Goal: Transaction & Acquisition: Purchase product/service

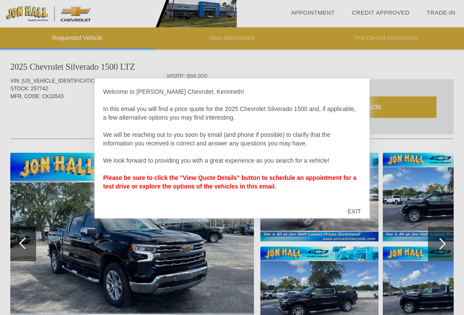
scroll to position [8, 0]
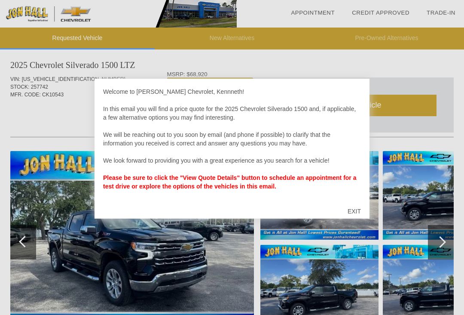
click at [357, 218] on div "EXIT" at bounding box center [354, 211] width 31 height 26
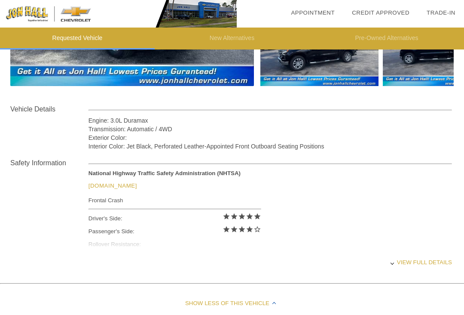
scroll to position [262, 0]
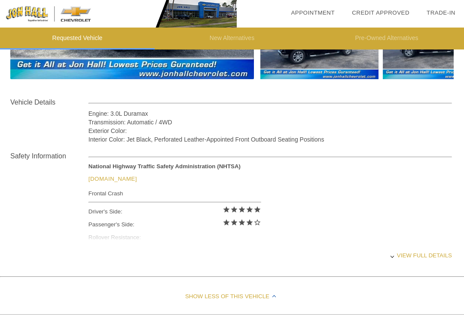
click at [426, 259] on div "View full details" at bounding box center [271, 255] width 364 height 21
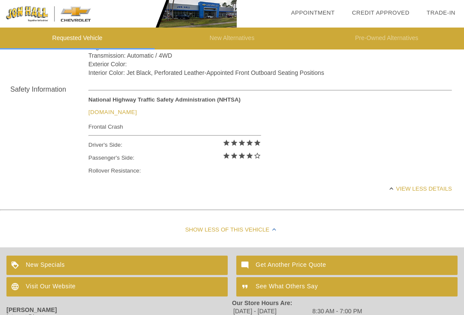
scroll to position [341, 0]
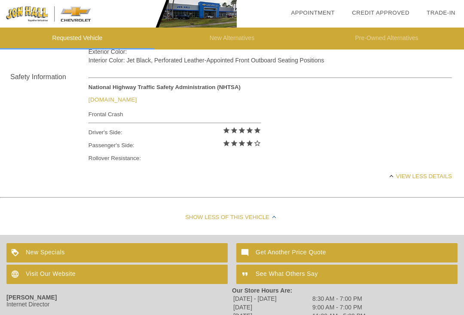
click at [430, 178] on div "View less details" at bounding box center [271, 176] width 364 height 21
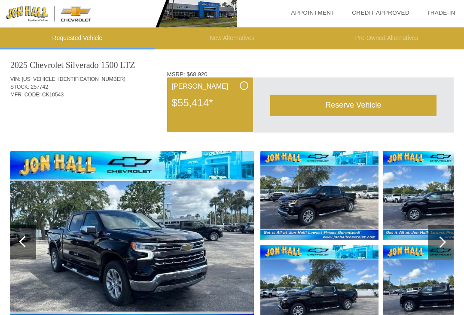
scroll to position [0, 0]
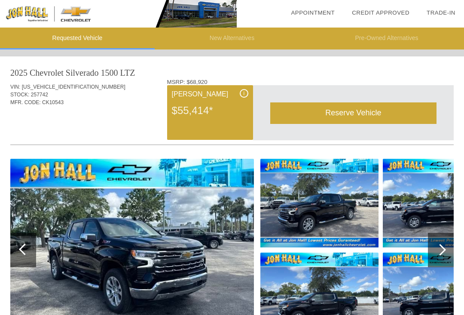
click at [395, 14] on link "Credit Approved" at bounding box center [381, 12] width 58 height 6
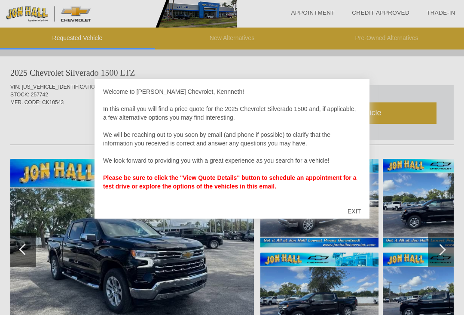
click at [360, 210] on div "EXIT" at bounding box center [354, 211] width 31 height 26
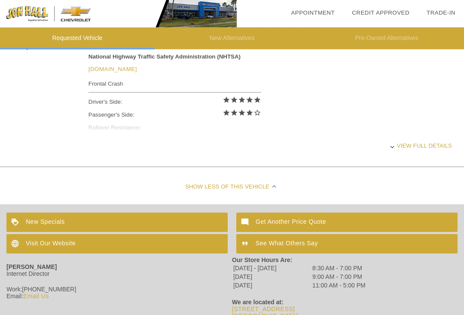
scroll to position [372, 0]
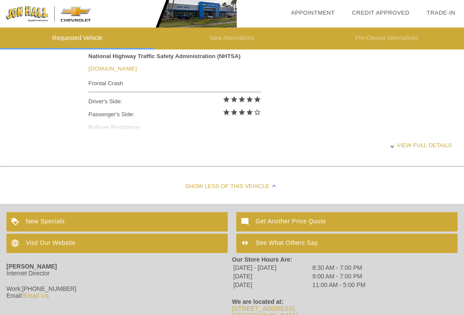
click at [422, 148] on div "View full details" at bounding box center [271, 145] width 364 height 21
click at [422, 145] on div "View less details" at bounding box center [271, 145] width 364 height 21
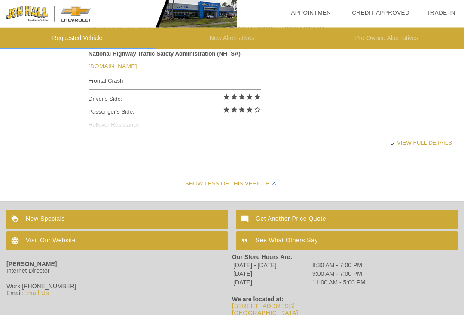
scroll to position [375, 0]
click at [414, 142] on div "View full details" at bounding box center [271, 142] width 364 height 21
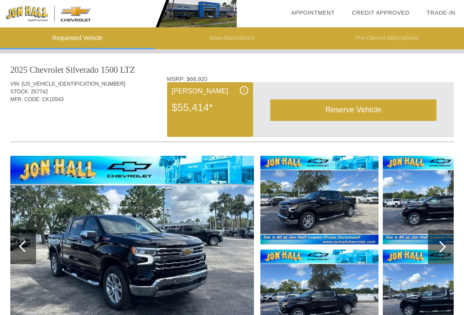
scroll to position [0, 0]
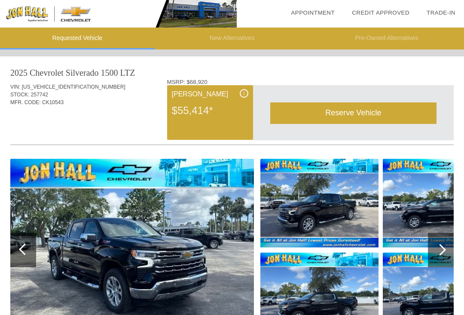
click at [367, 116] on div "Reserve Vehicle" at bounding box center [354, 112] width 166 height 21
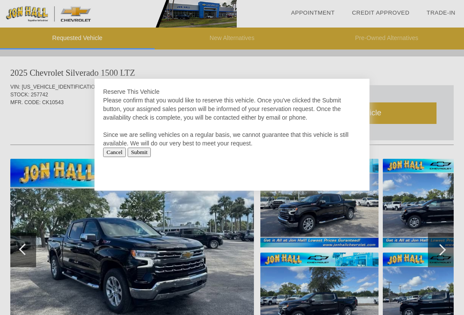
click at [117, 151] on input "Cancel" at bounding box center [114, 152] width 23 height 9
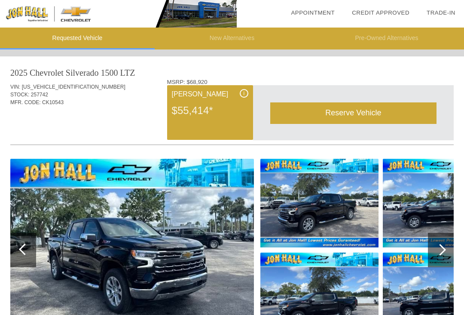
click at [318, 7] on li "date_range Appointment" at bounding box center [313, 13] width 61 height 26
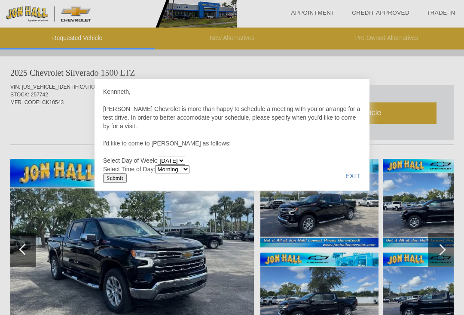
click at [358, 178] on div "EXIT" at bounding box center [353, 175] width 33 height 29
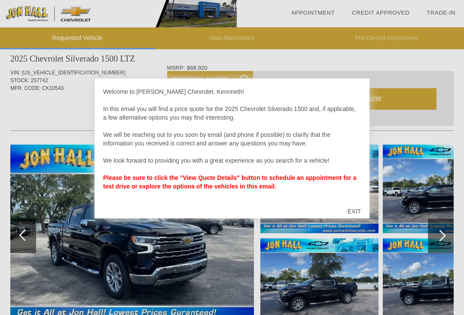
scroll to position [17, 0]
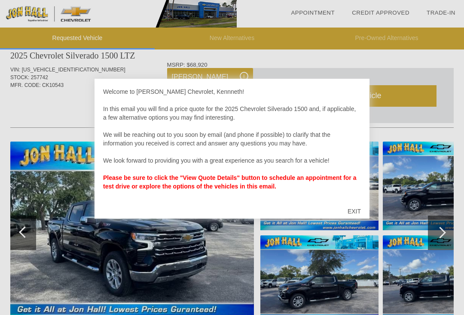
click at [362, 211] on div "EXIT" at bounding box center [354, 211] width 31 height 26
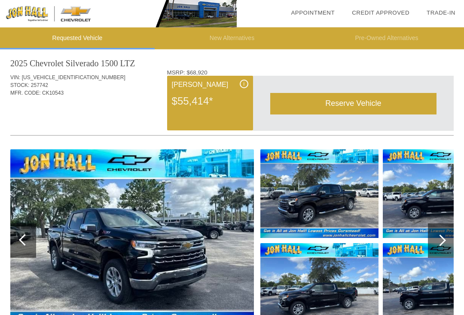
scroll to position [0, 0]
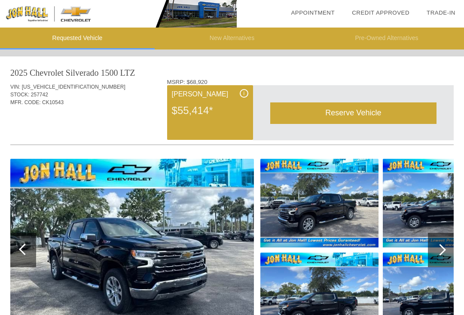
click at [75, 40] on li "Requested Vehicle" at bounding box center [77, 39] width 155 height 22
click at [74, 37] on li "Requested Vehicle" at bounding box center [77, 39] width 155 height 22
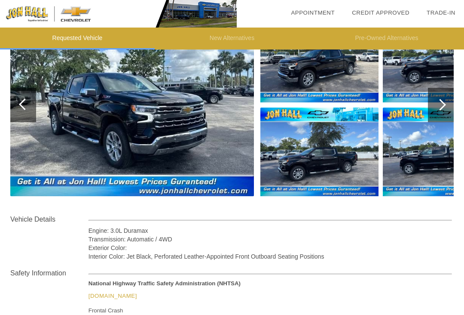
click at [32, 118] on div at bounding box center [23, 105] width 26 height 34
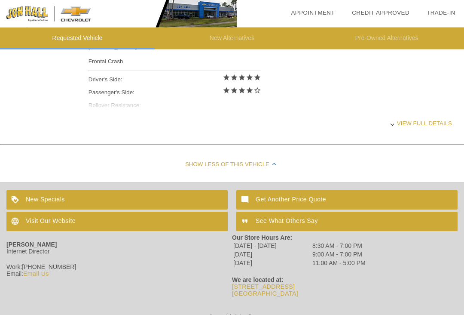
scroll to position [400, 0]
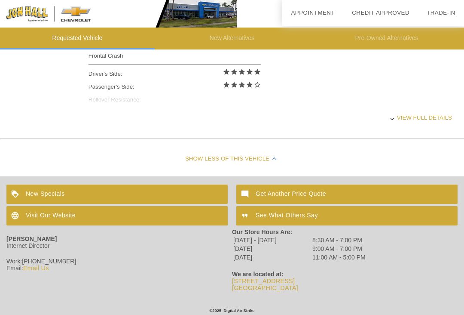
click at [327, 194] on div "Get Another Price Quote" at bounding box center [347, 194] width 221 height 19
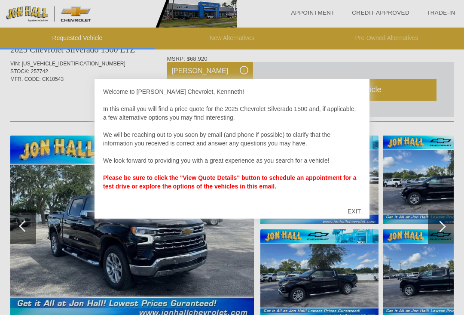
scroll to position [24, 0]
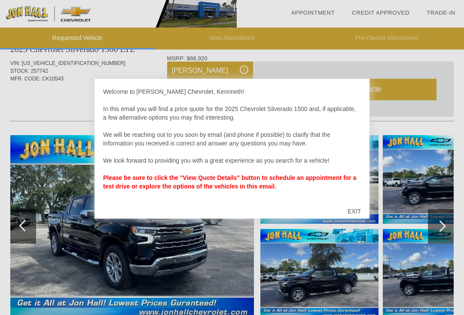
click at [357, 208] on div "EXIT" at bounding box center [354, 211] width 31 height 26
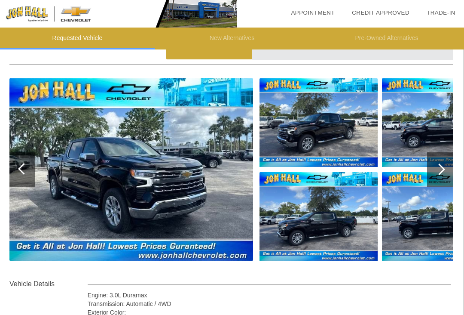
scroll to position [77, 1]
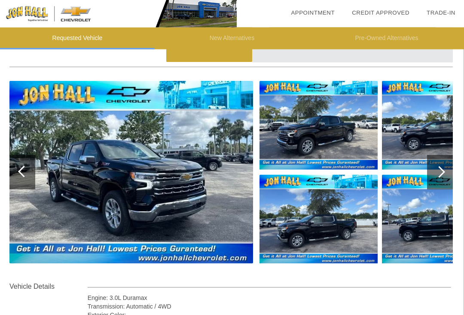
click at [55, 198] on img at bounding box center [131, 172] width 244 height 182
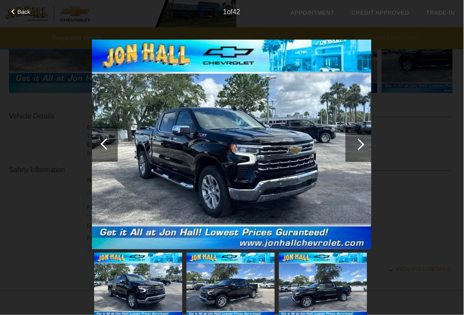
scroll to position [257, 1]
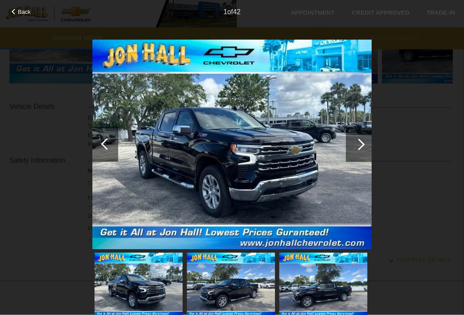
click at [361, 141] on div at bounding box center [360, 144] width 12 height 12
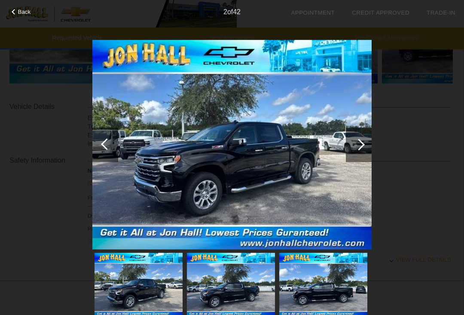
click at [360, 141] on div at bounding box center [360, 144] width 12 height 12
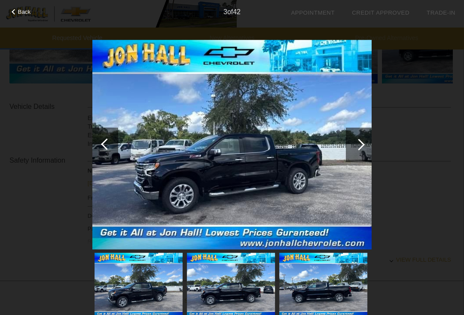
click at [365, 140] on div at bounding box center [359, 144] width 26 height 34
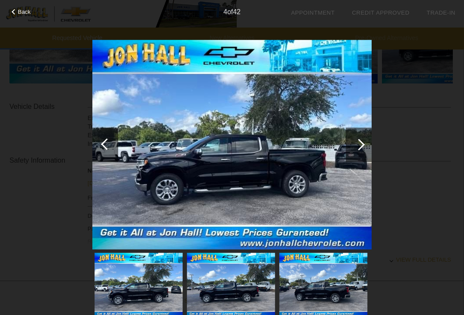
click at [363, 136] on div at bounding box center [359, 144] width 26 height 34
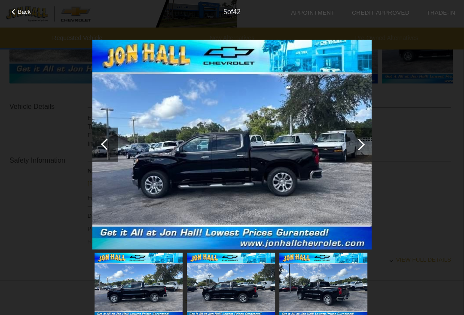
click at [363, 138] on div at bounding box center [359, 144] width 26 height 34
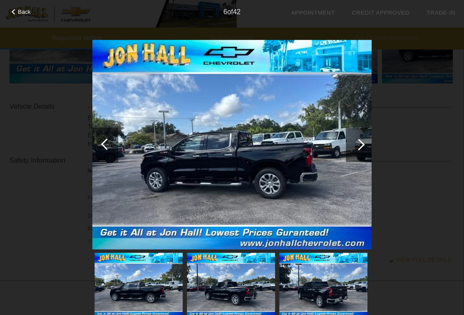
click at [362, 138] on div at bounding box center [359, 144] width 26 height 34
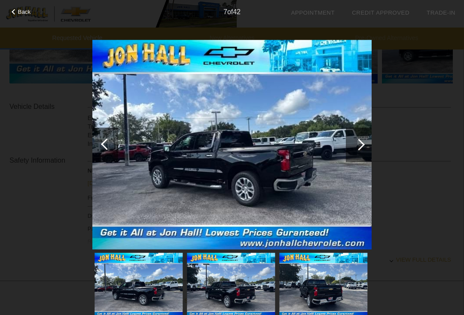
click at [17, 13] on div "Back" at bounding box center [21, 11] width 43 height 4
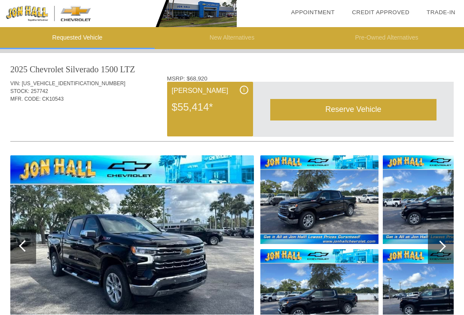
scroll to position [0, 0]
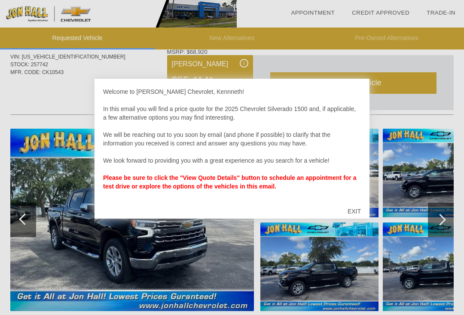
scroll to position [31, 0]
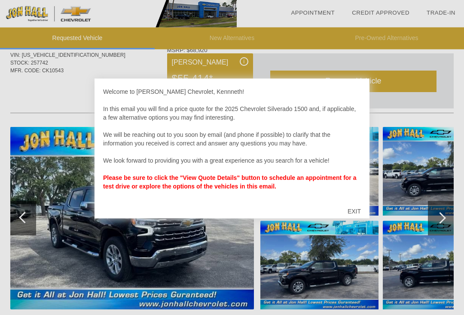
click at [360, 214] on div "EXIT" at bounding box center [354, 211] width 31 height 26
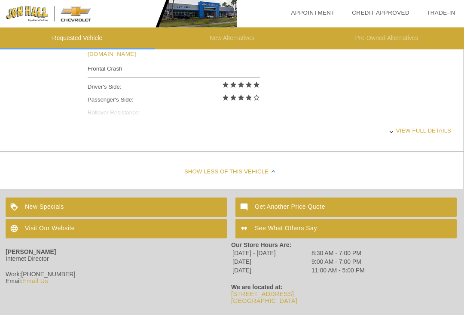
scroll to position [389, 1]
